Goal: Complete application form: Complete application form

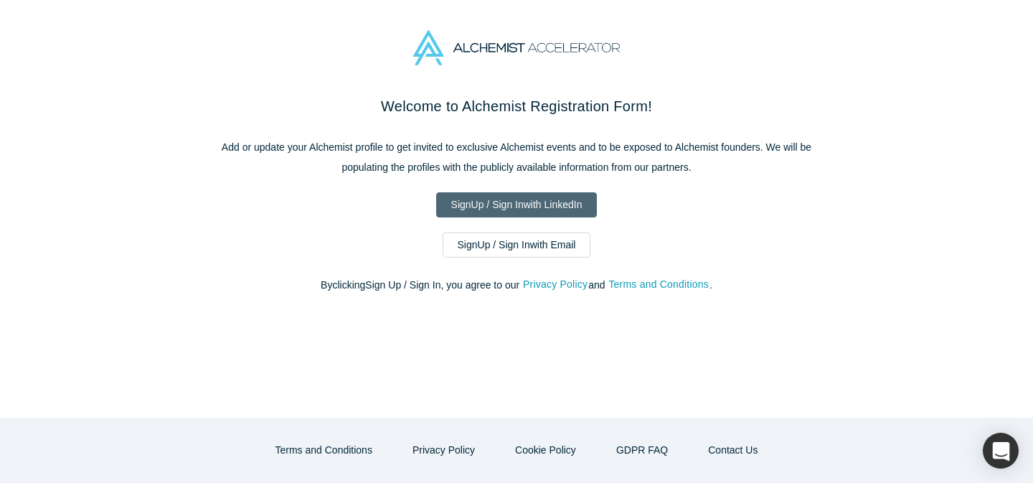
click at [498, 209] on link "Sign Up / Sign In with LinkedIn" at bounding box center [516, 204] width 161 height 25
click at [483, 363] on div "Welcome to Alchemist Registration Form! Add or update your Alchemist profile to…" at bounding box center [516, 256] width 1033 height 322
click at [718, 78] on div at bounding box center [516, 47] width 1033 height 95
click at [699, 94] on div at bounding box center [516, 47] width 1033 height 95
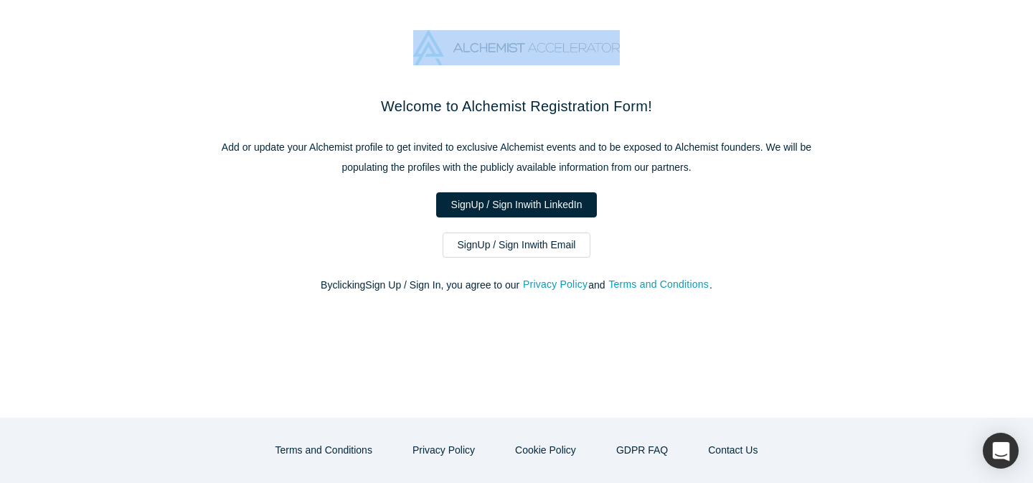
click at [699, 94] on div at bounding box center [516, 47] width 1033 height 95
click at [958, 52] on div at bounding box center [516, 47] width 1033 height 95
